Goal: Information Seeking & Learning: Learn about a topic

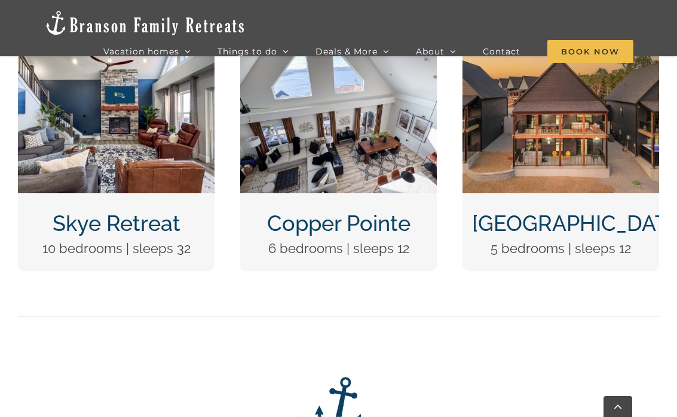
scroll to position [512, 0]
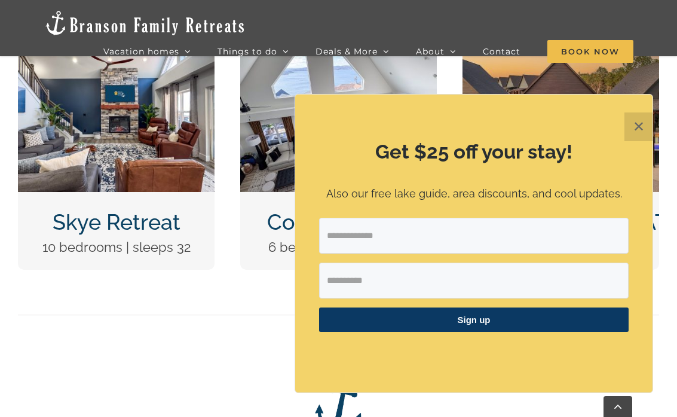
click at [637, 129] on button "✕" at bounding box center [638, 126] width 29 height 29
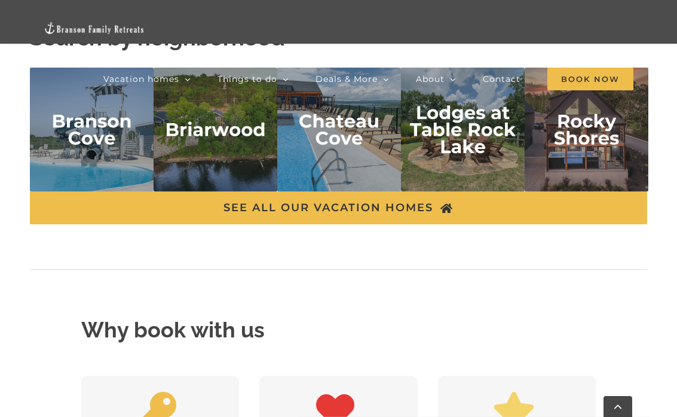
scroll to position [2684, 0]
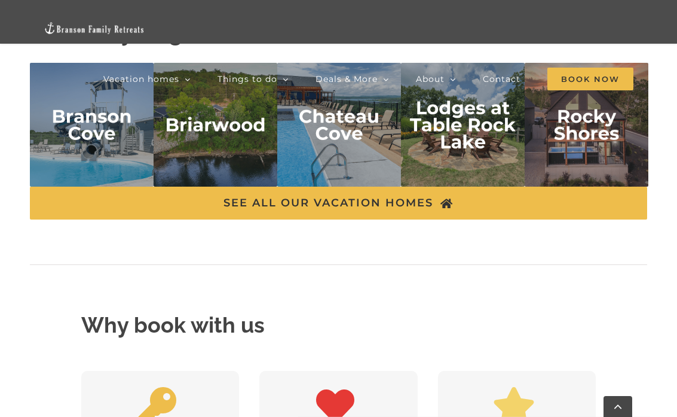
click at [82, 148] on img "branson cove" at bounding box center [92, 125] width 124 height 124
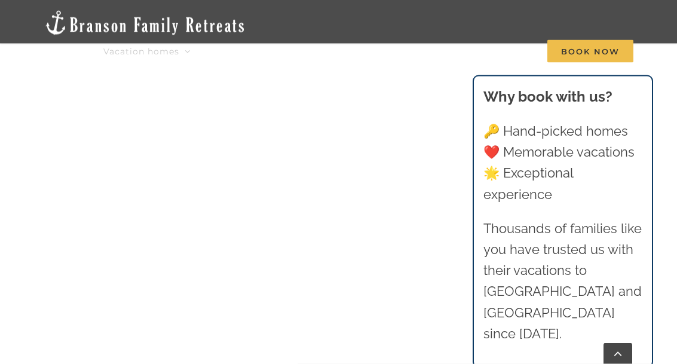
scroll to position [702, 0]
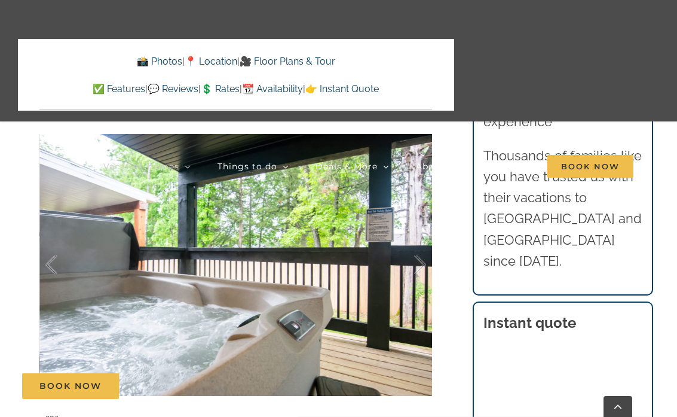
scroll to position [774, 0]
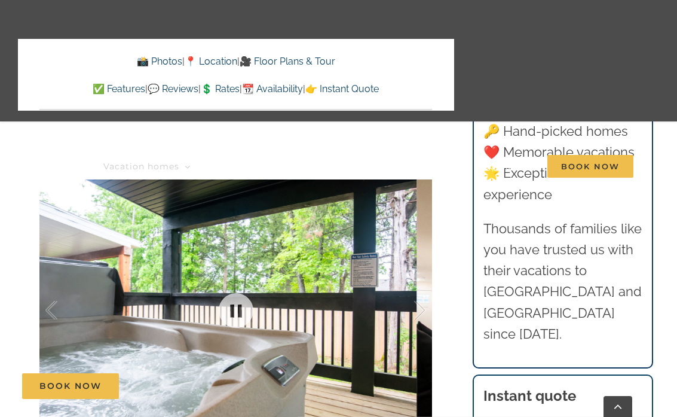
click at [426, 293] on div at bounding box center [407, 310] width 37 height 74
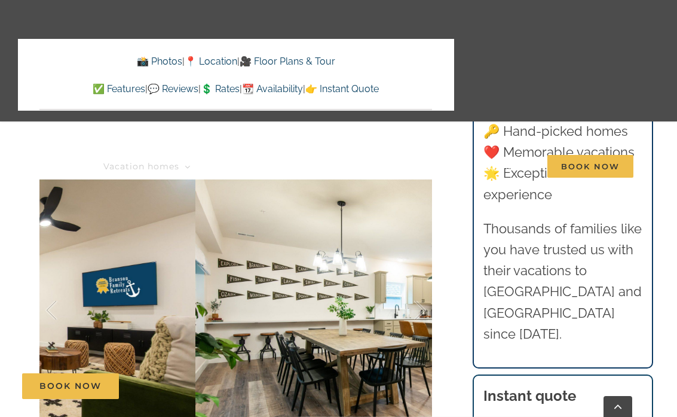
click at [422, 289] on div at bounding box center [407, 310] width 37 height 74
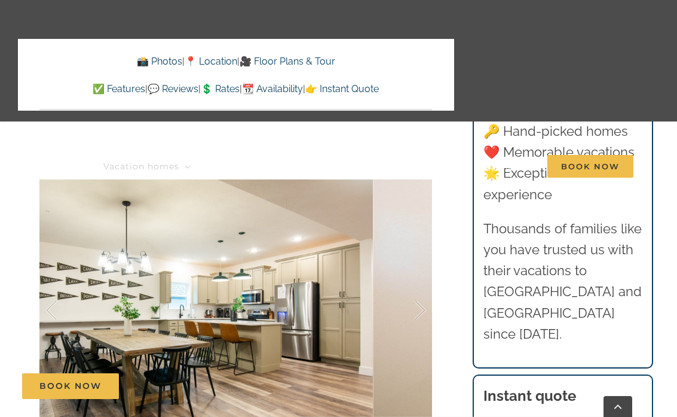
click at [416, 281] on div at bounding box center [407, 310] width 37 height 74
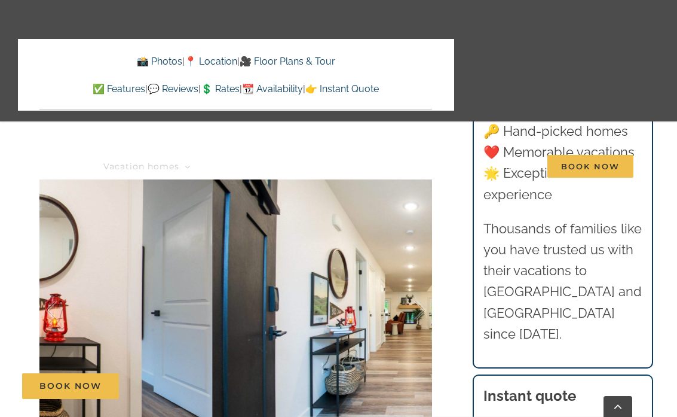
click at [418, 289] on div at bounding box center [407, 310] width 37 height 74
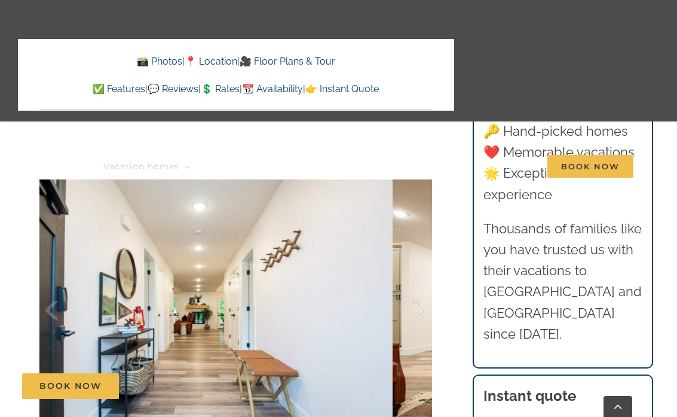
click at [415, 284] on div at bounding box center [407, 310] width 37 height 74
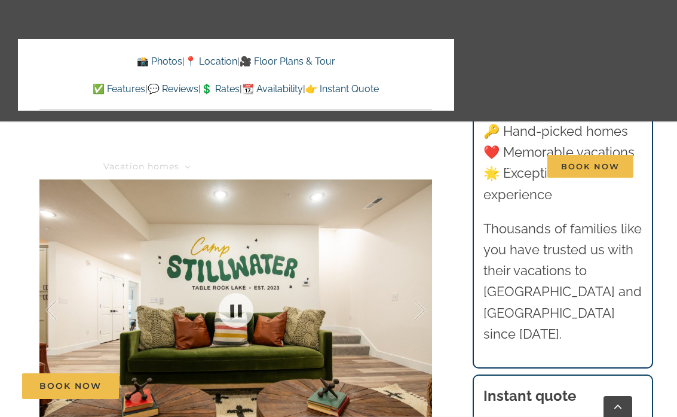
click at [41, 283] on div at bounding box center [235, 310] width 393 height 325
click at [41, 297] on div at bounding box center [235, 310] width 393 height 325
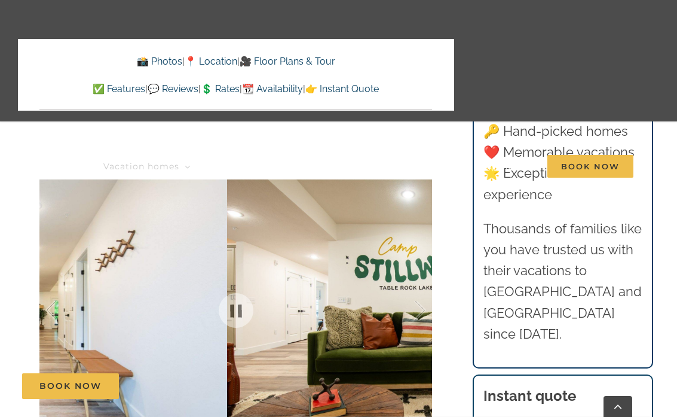
click at [47, 287] on div at bounding box center [63, 310] width 37 height 74
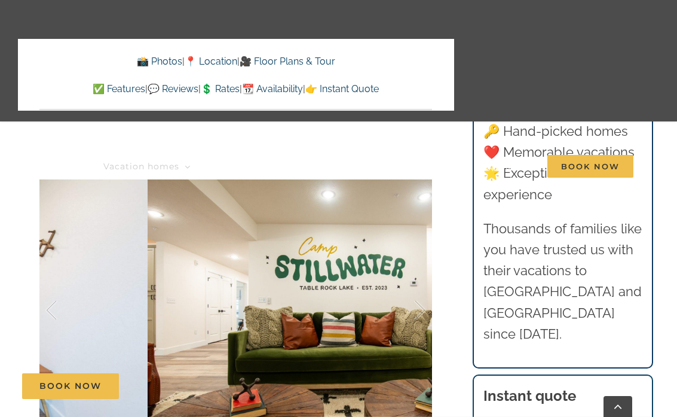
click at [426, 289] on div at bounding box center [407, 310] width 37 height 74
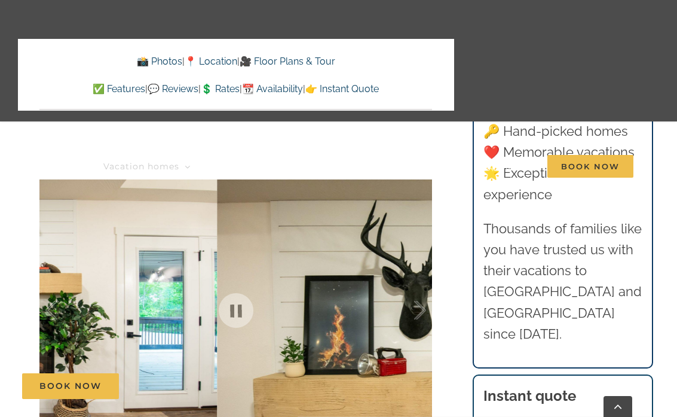
click at [423, 303] on div at bounding box center [407, 310] width 37 height 74
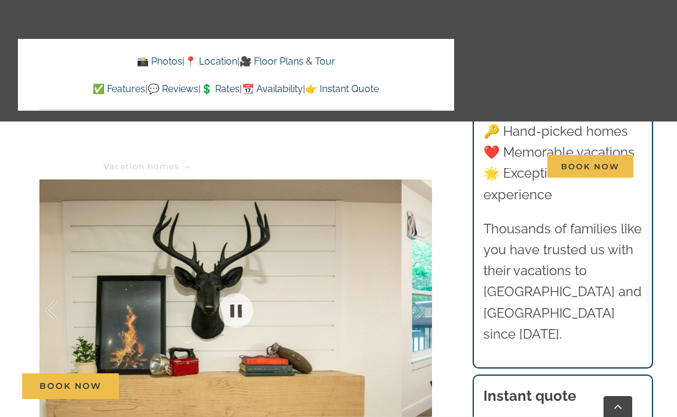
click at [425, 294] on div at bounding box center [407, 310] width 37 height 74
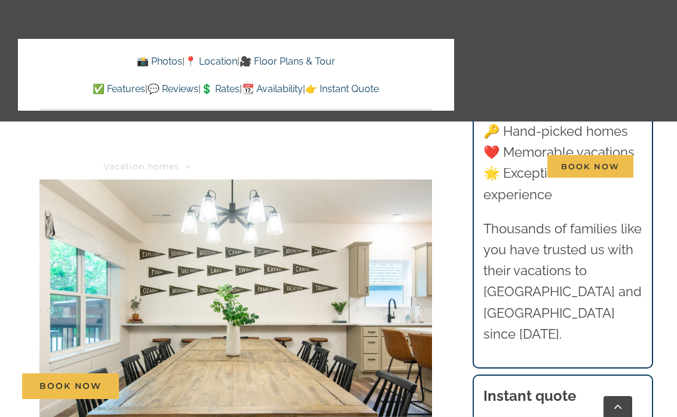
click at [33, 287] on div "Camp Stillwater Our group vacation rental in Branson, MO is a grown-up take on …" at bounding box center [236, 147] width 436 height 799
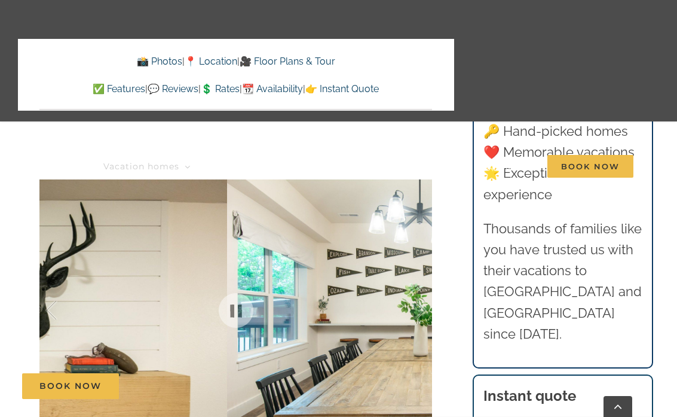
click at [46, 292] on div at bounding box center [63, 310] width 37 height 74
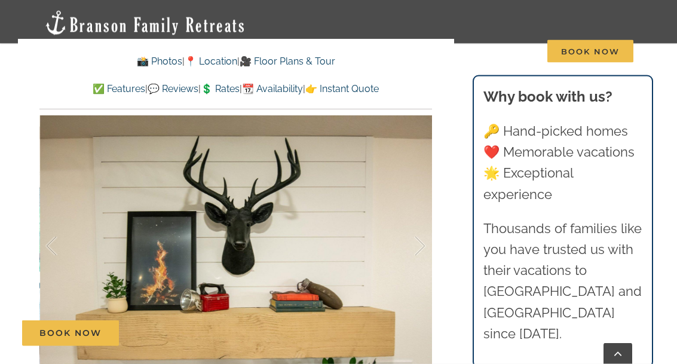
scroll to position [786, 0]
click at [422, 223] on div at bounding box center [407, 246] width 37 height 74
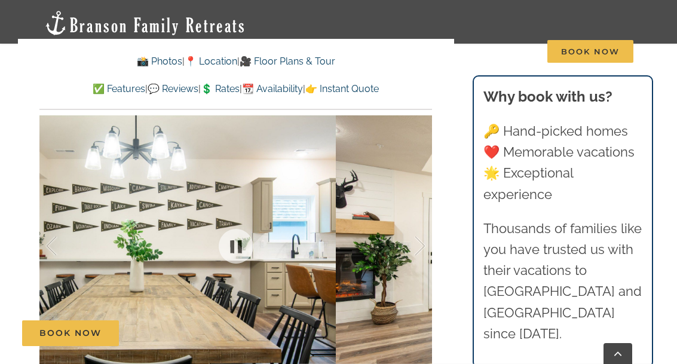
click at [417, 226] on div at bounding box center [407, 246] width 37 height 74
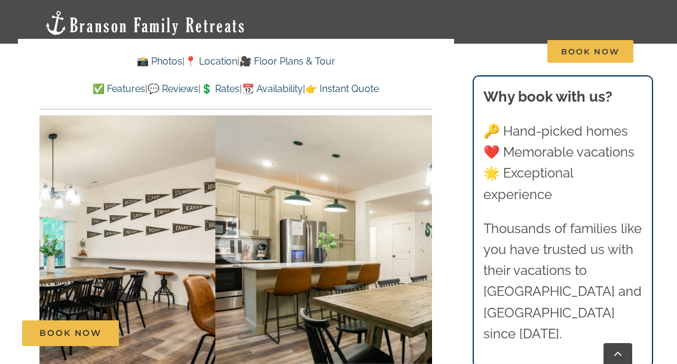
click at [414, 225] on div at bounding box center [407, 246] width 37 height 74
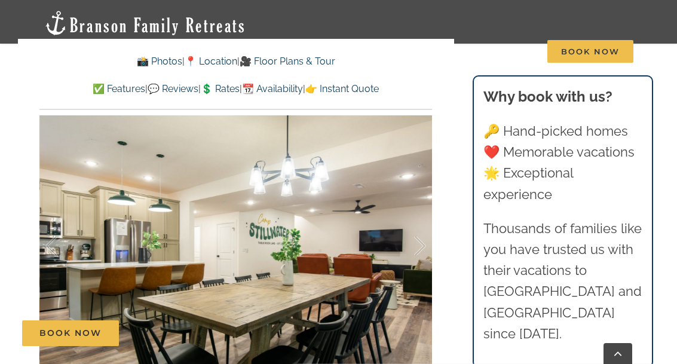
click at [414, 235] on div at bounding box center [407, 246] width 37 height 74
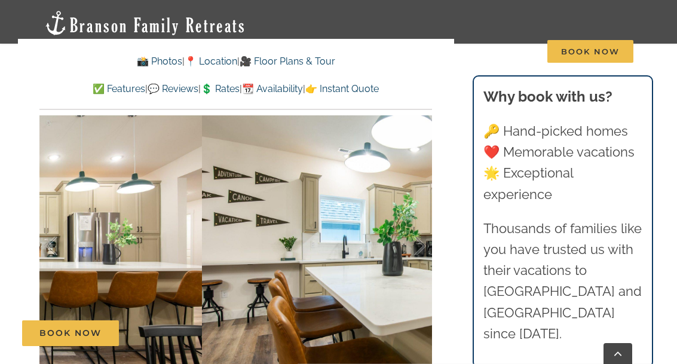
click at [425, 231] on div at bounding box center [407, 246] width 37 height 74
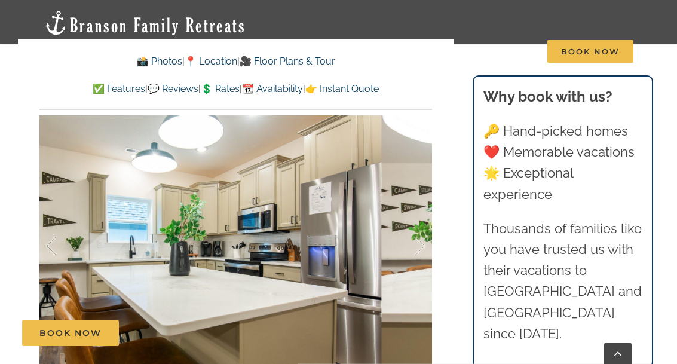
click at [425, 232] on div at bounding box center [407, 246] width 37 height 74
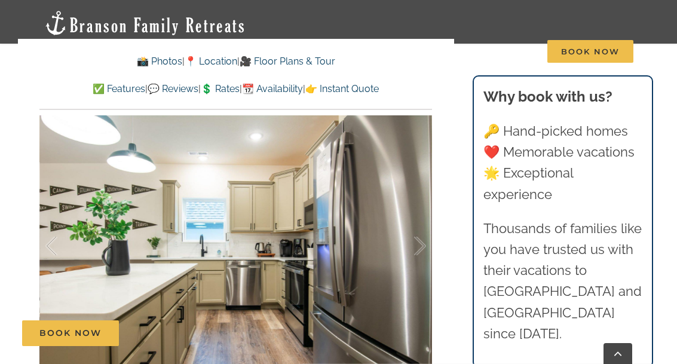
click at [422, 230] on div at bounding box center [407, 246] width 37 height 74
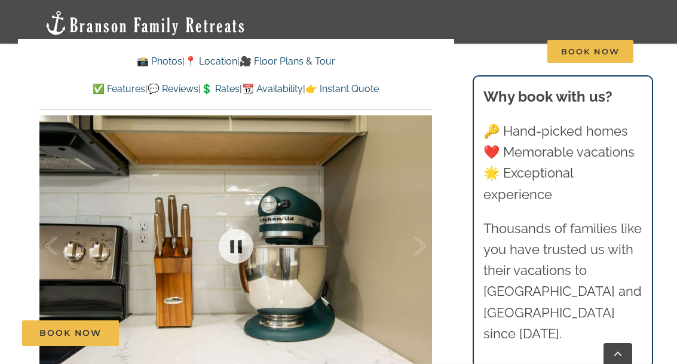
click at [422, 222] on div at bounding box center [407, 246] width 37 height 74
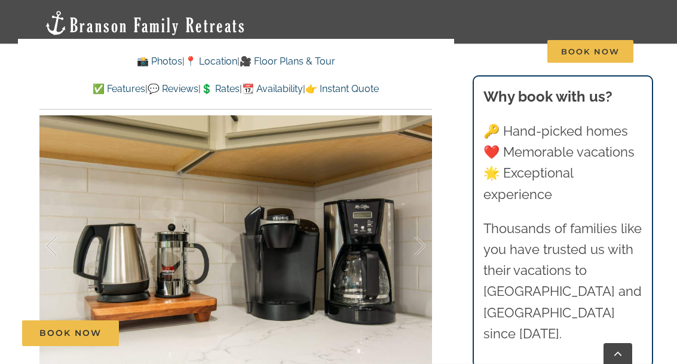
click at [422, 233] on div at bounding box center [407, 246] width 37 height 74
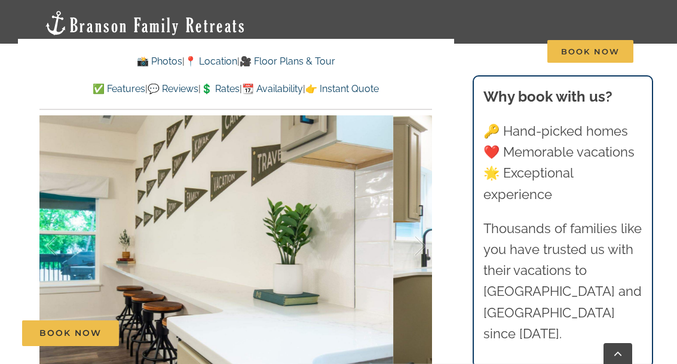
click at [422, 227] on div at bounding box center [407, 246] width 37 height 74
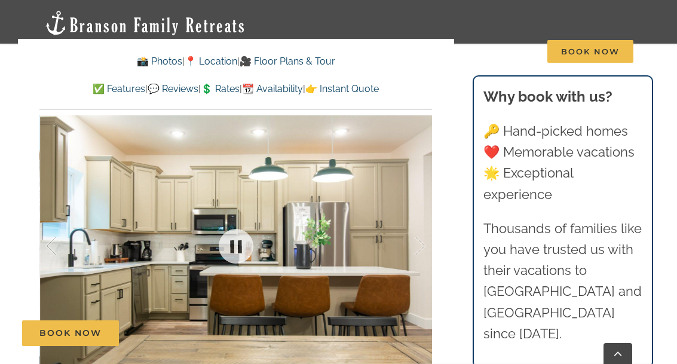
click at [428, 232] on div at bounding box center [235, 246] width 393 height 325
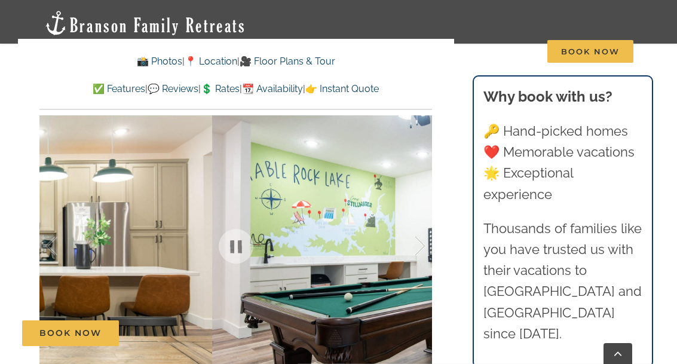
click at [424, 228] on div at bounding box center [407, 246] width 37 height 74
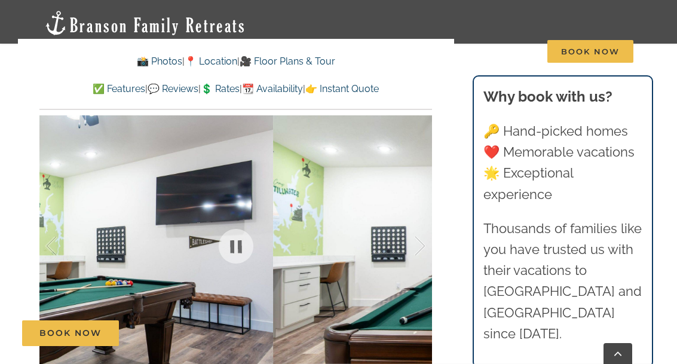
click at [423, 227] on div at bounding box center [407, 246] width 37 height 74
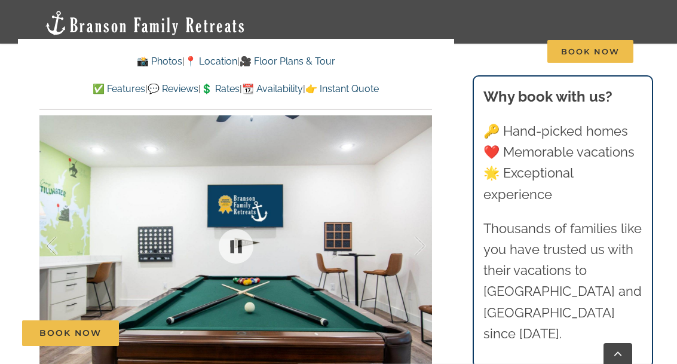
click at [440, 236] on div "Camp Stillwater Our group vacation rental in Branson, MO is a grown-up take on …" at bounding box center [236, 83] width 436 height 799
click at [453, 234] on div "Camp Stillwater Our group vacation rental in Branson, MO is a grown-up take on …" at bounding box center [236, 83] width 436 height 799
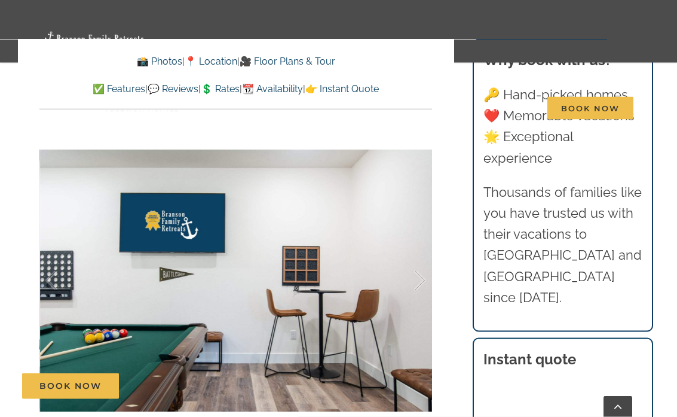
scroll to position [809, 0]
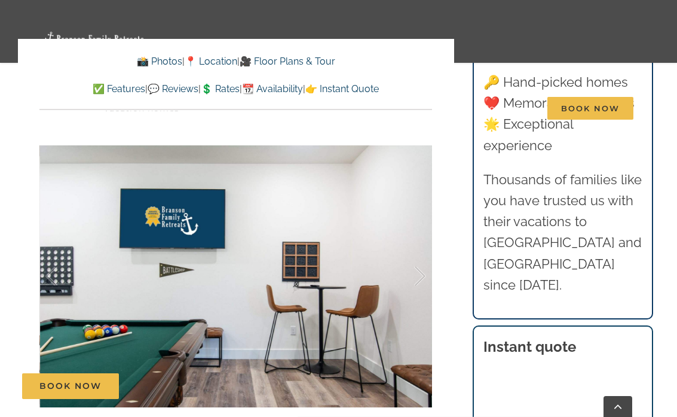
click at [421, 255] on div at bounding box center [407, 276] width 37 height 74
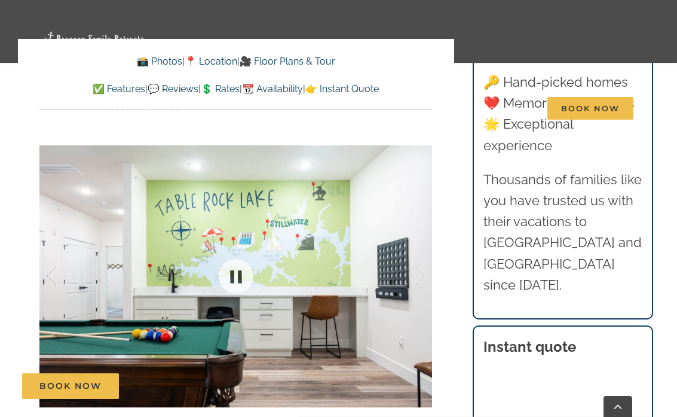
click at [431, 252] on div at bounding box center [235, 276] width 393 height 325
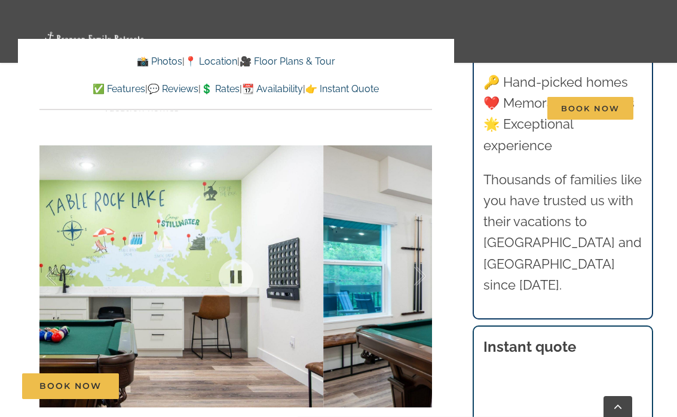
click at [421, 255] on div at bounding box center [407, 276] width 37 height 74
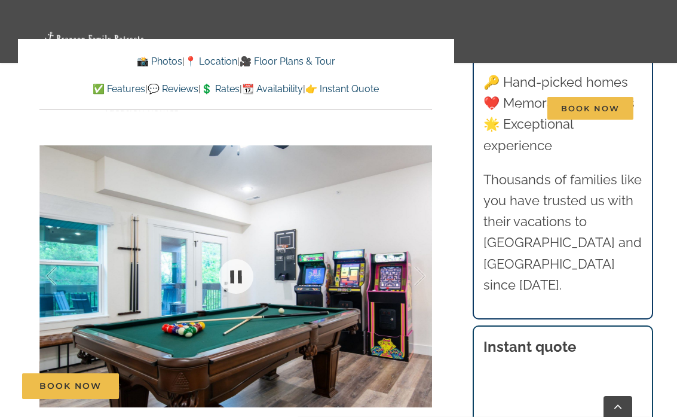
click at [30, 245] on div "Camp Stillwater Our group vacation rental in Branson, MO is a grown-up take on …" at bounding box center [236, 113] width 436 height 799
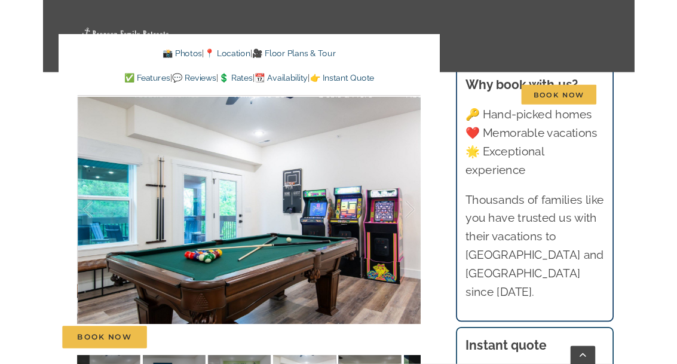
scroll to position [844, 0]
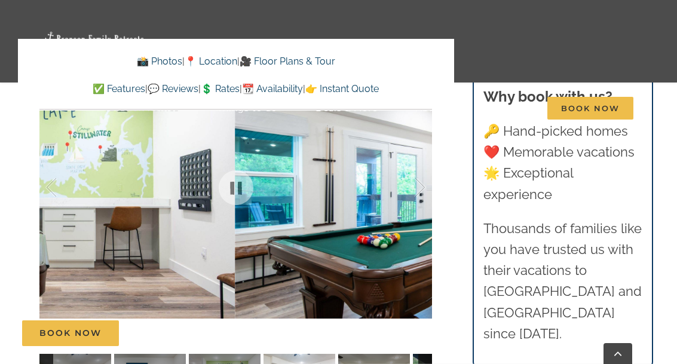
click at [49, 192] on div at bounding box center [63, 188] width 37 height 74
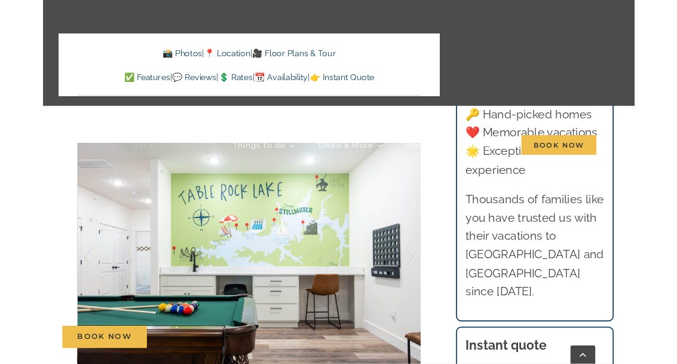
scroll to position [789, 0]
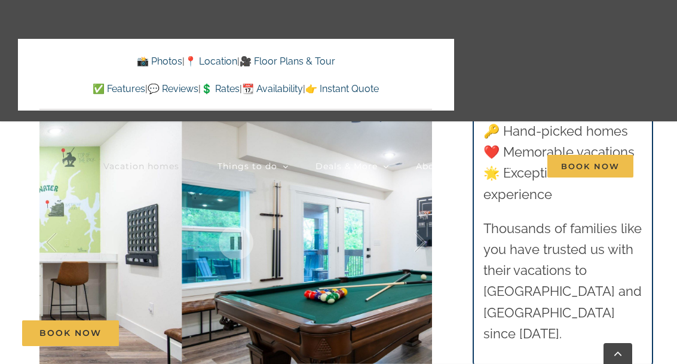
click at [423, 228] on div at bounding box center [407, 243] width 37 height 74
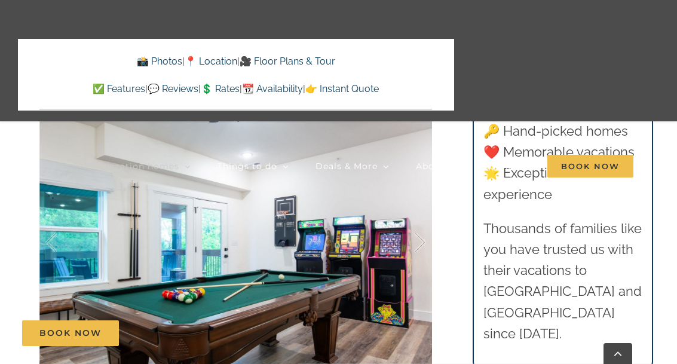
click at [418, 150] on link "About" at bounding box center [436, 166] width 40 height 102
click at [427, 250] on div at bounding box center [235, 242] width 393 height 325
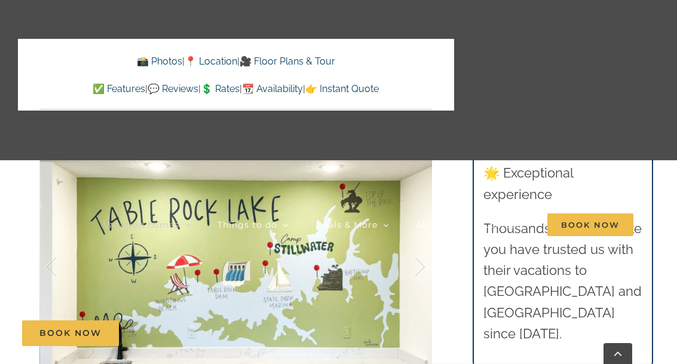
scroll to position [765, 0]
click at [417, 248] on link "About" at bounding box center [436, 224] width 40 height 140
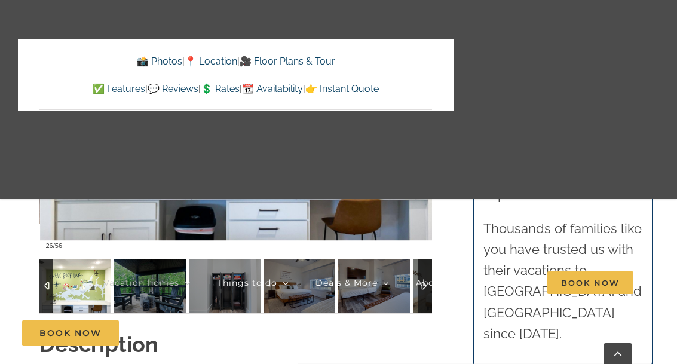
scroll to position [939, 0]
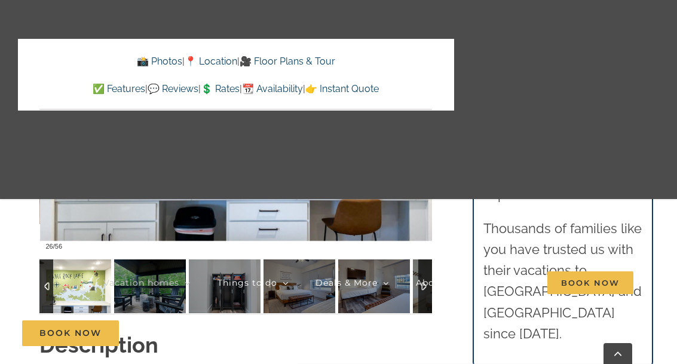
click at [151, 265] on link "Vacation homes" at bounding box center [146, 282] width 87 height 179
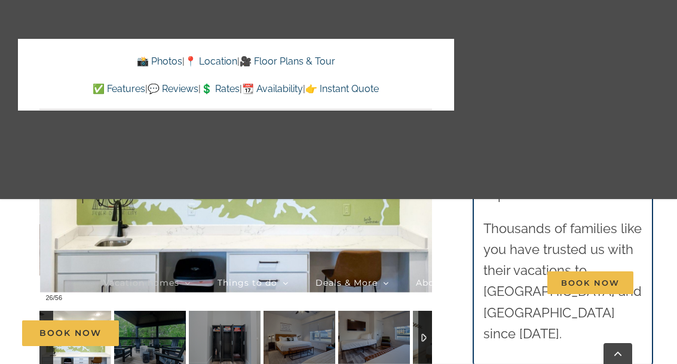
scroll to position [884, 0]
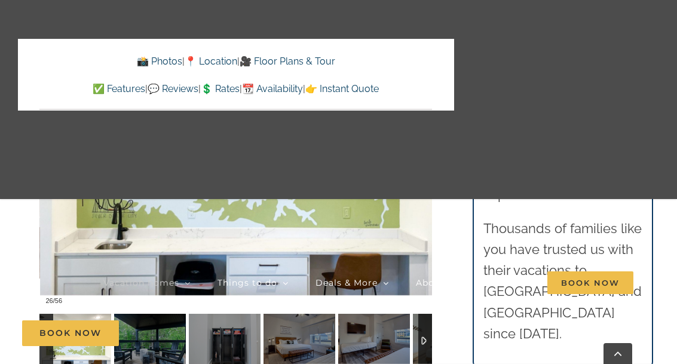
click at [231, 317] on link "Things to do" at bounding box center [253, 282] width 71 height 179
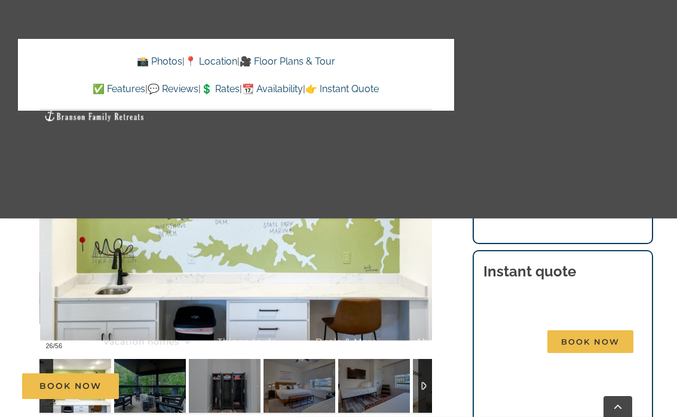
scroll to position [961, 0]
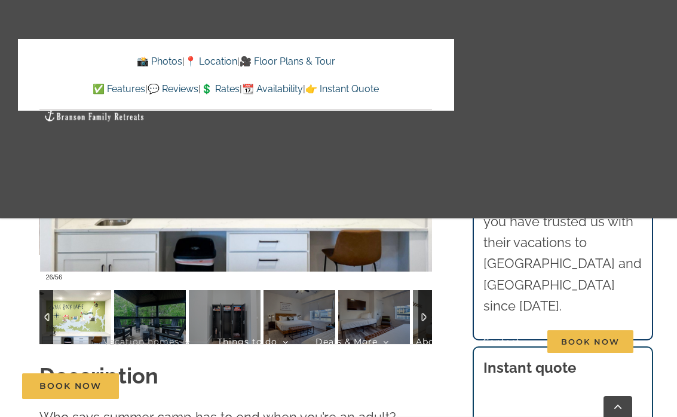
click at [298, 302] on li "Things to do 💡 Blog 🥾 Explore 📚 Get our guides" at bounding box center [267, 341] width 98 height 218
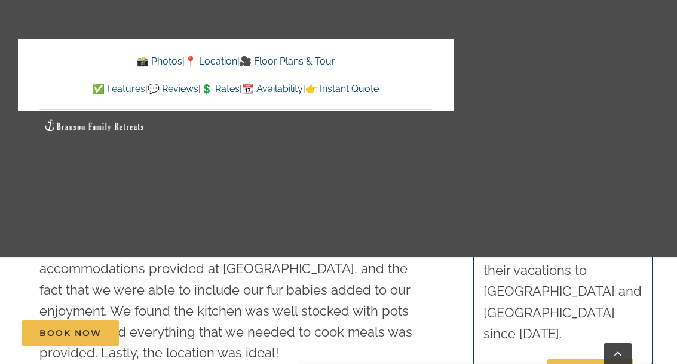
scroll to position [445, 0]
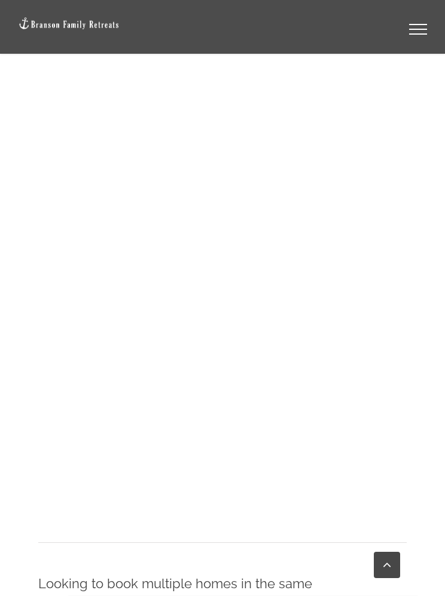
scroll to position [924, 0]
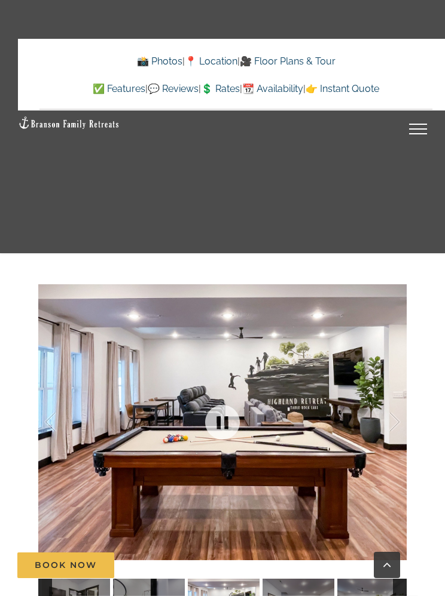
scroll to position [843, 0]
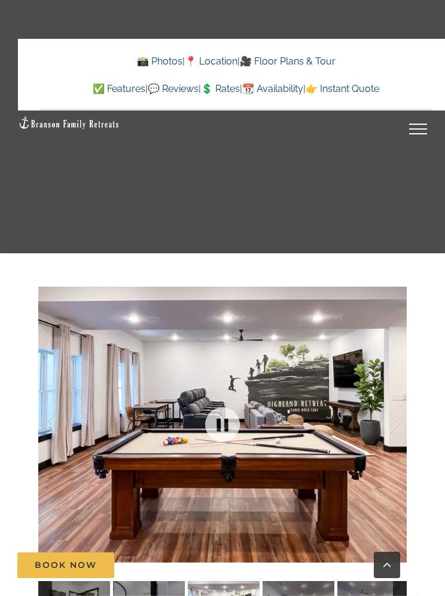
click at [179, 363] on div at bounding box center [222, 424] width 368 height 307
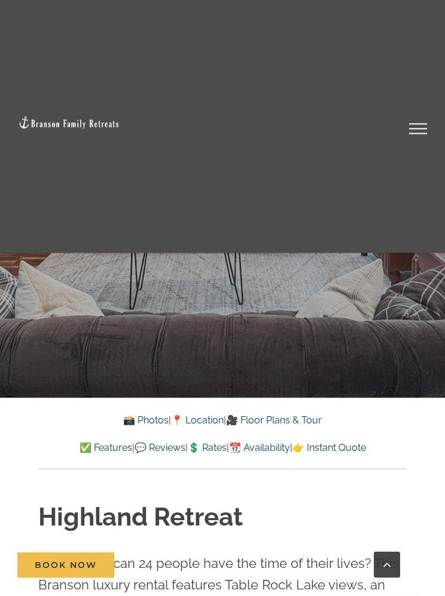
scroll to position [227, 0]
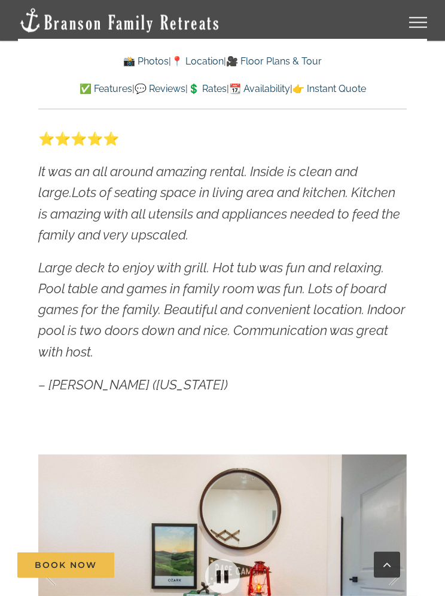
scroll to position [749, 0]
